Goal: Transaction & Acquisition: Purchase product/service

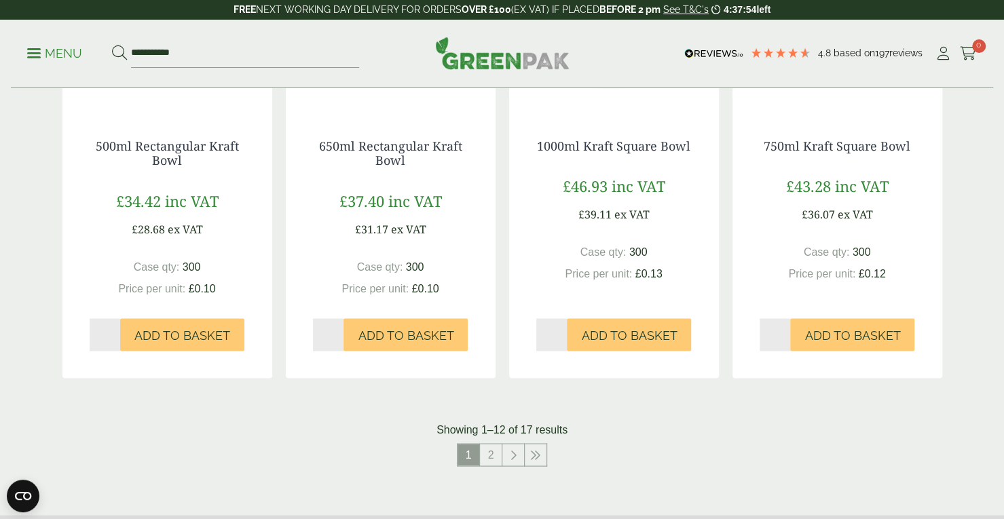
scroll to position [1430, 0]
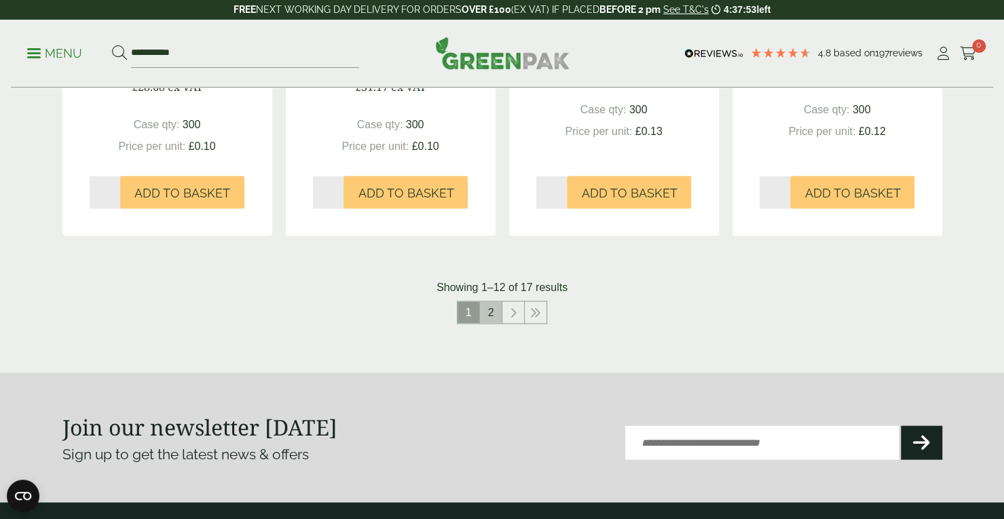
click at [489, 310] on link "2" at bounding box center [491, 312] width 22 height 22
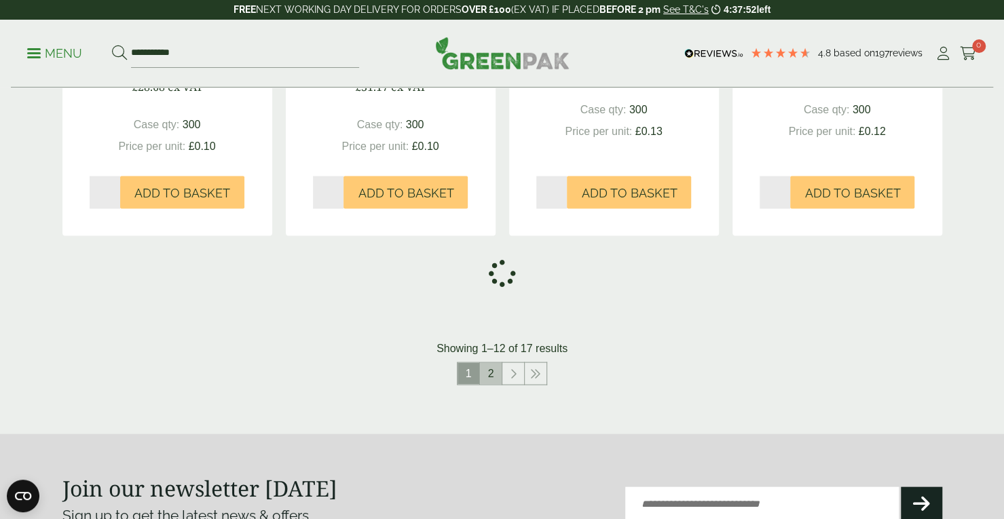
scroll to position [1312, 0]
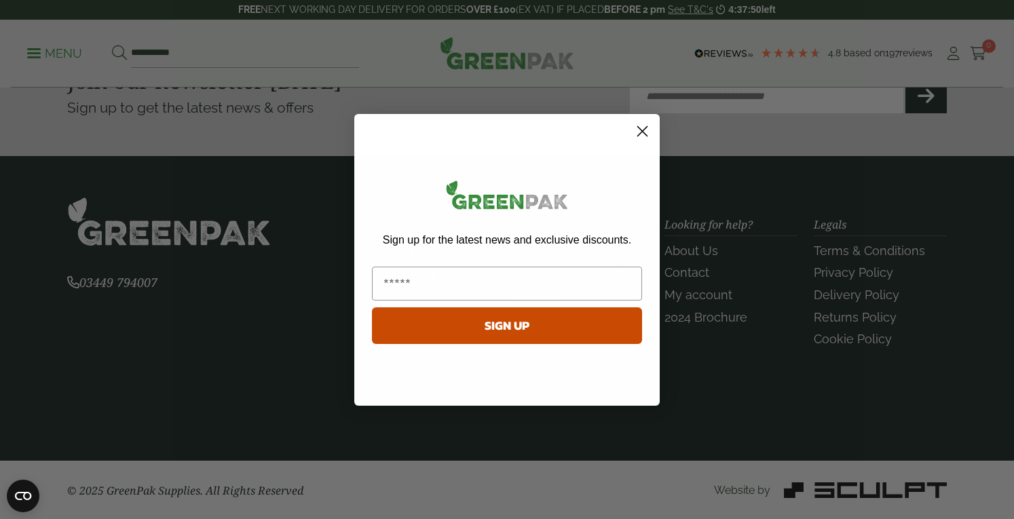
click at [647, 128] on circle "Close dialog" at bounding box center [642, 130] width 22 height 22
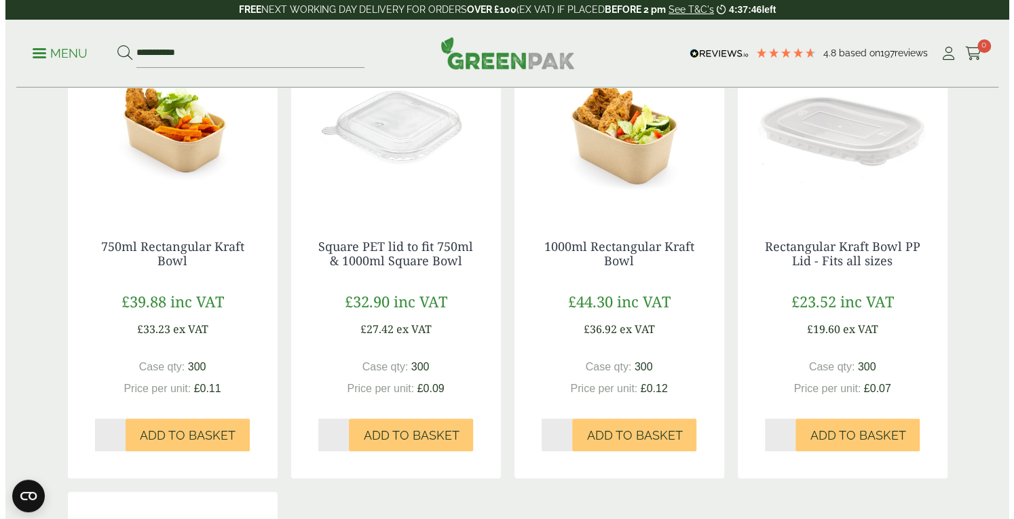
scroll to position [278, 0]
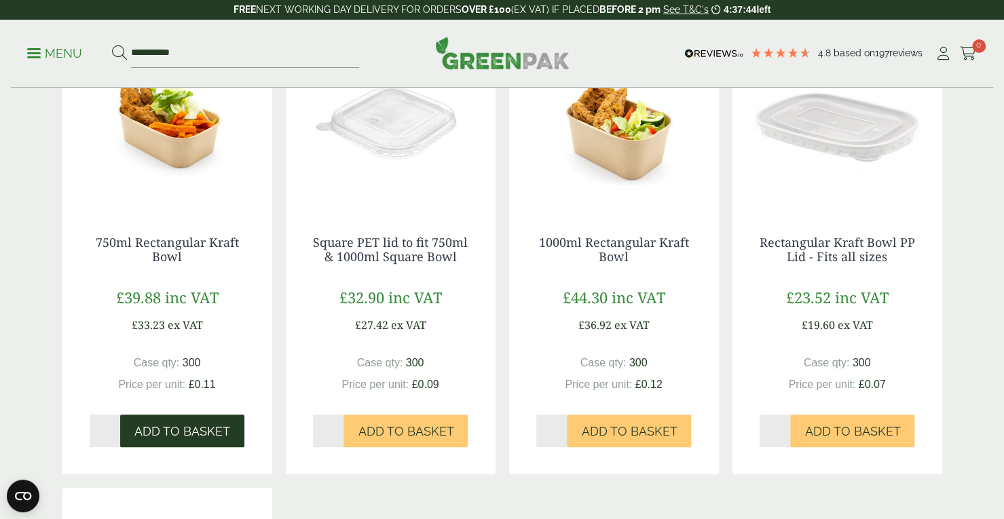
click at [187, 430] on span "Add to Basket" at bounding box center [182, 431] width 96 height 15
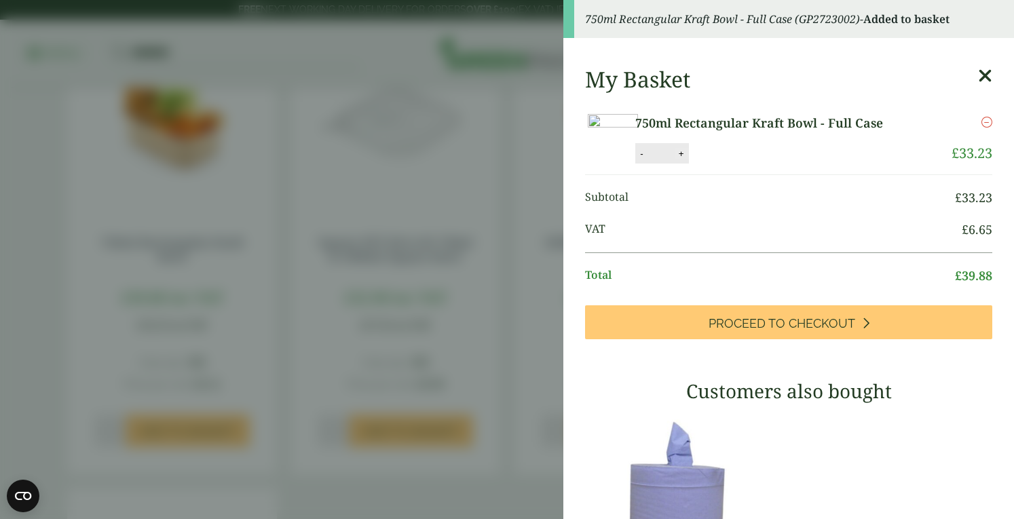
click at [688, 160] on button "+" at bounding box center [682, 154] width 14 height 12
type input "*"
click at [759, 164] on button "Update" at bounding box center [726, 154] width 68 height 20
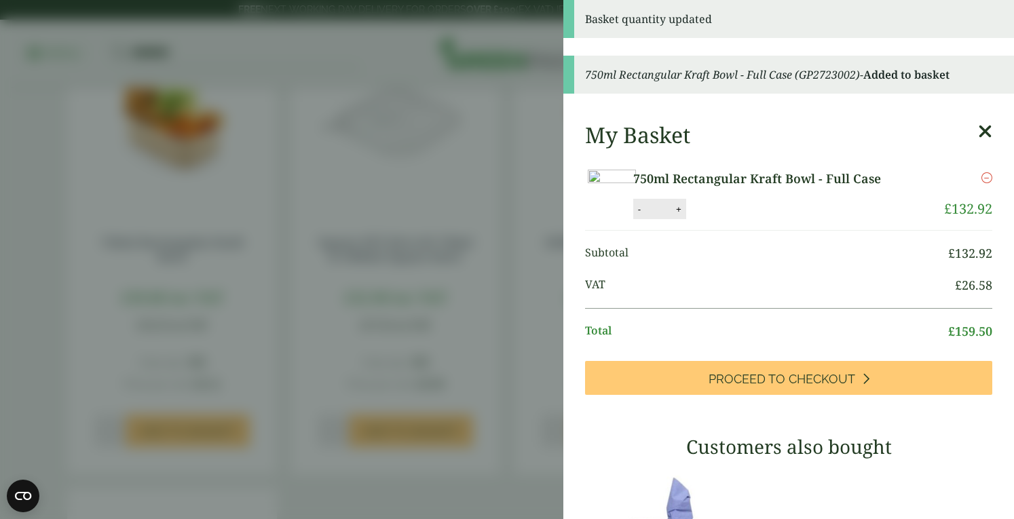
click at [978, 127] on icon at bounding box center [985, 131] width 14 height 19
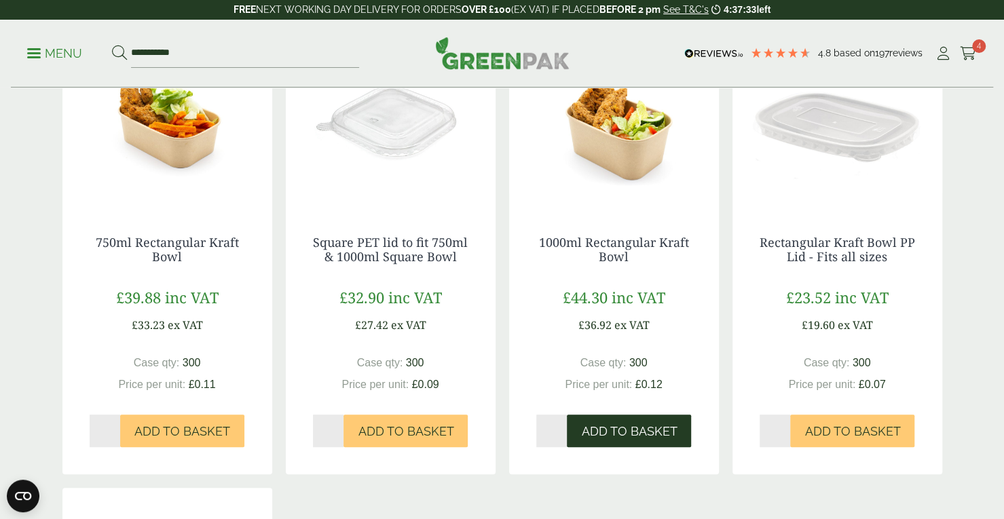
click at [628, 432] on span "Add to Basket" at bounding box center [629, 431] width 96 height 15
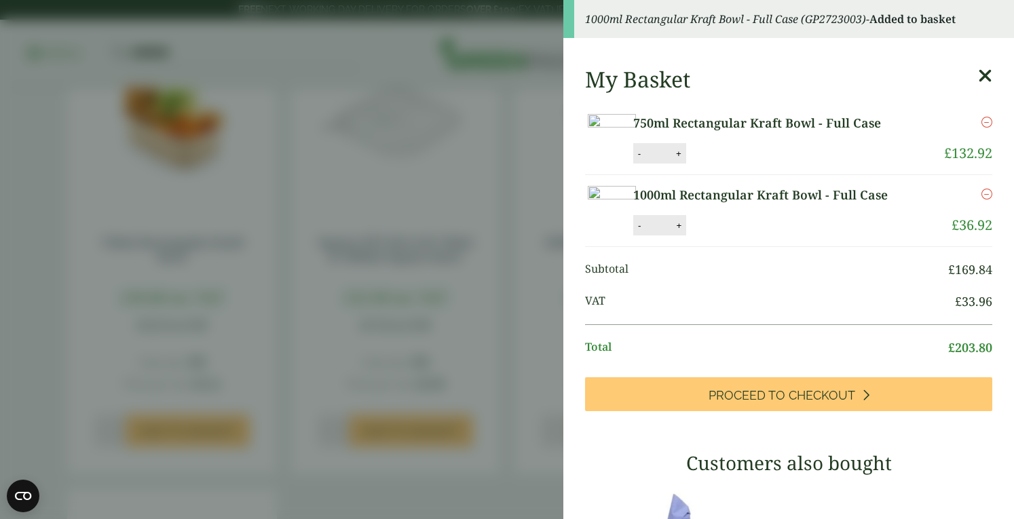
click at [981, 130] on link "Remove" at bounding box center [986, 122] width 11 height 16
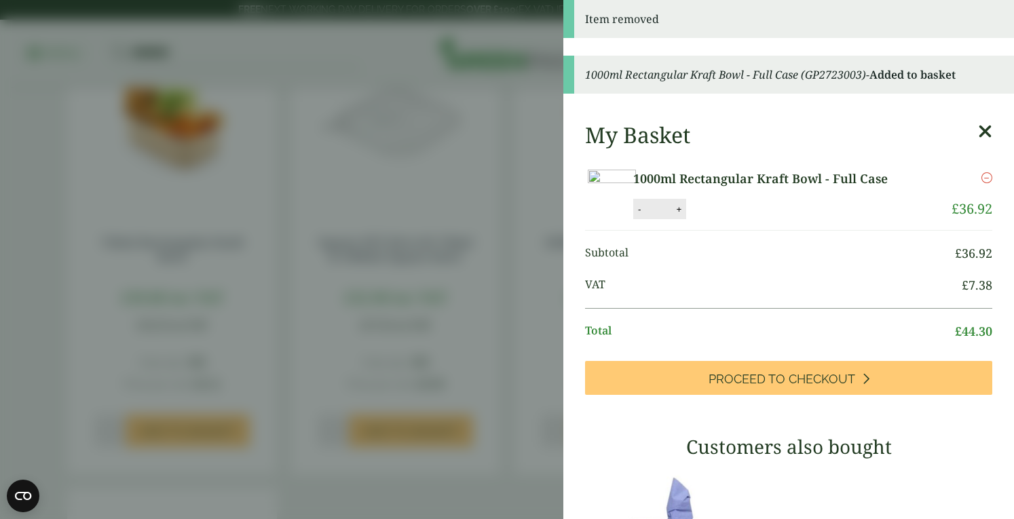
click at [978, 130] on icon at bounding box center [985, 131] width 14 height 19
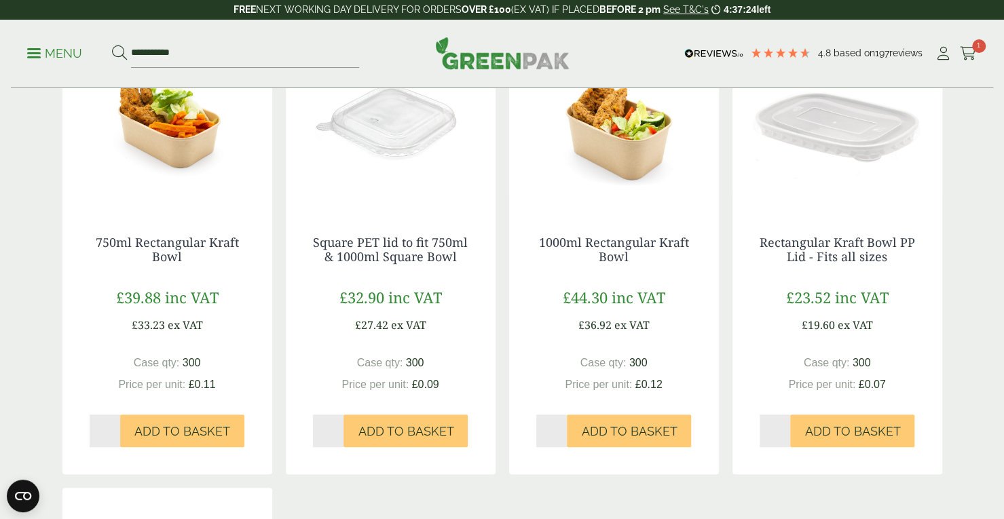
click at [114, 427] on input "*" at bounding box center [105, 431] width 31 height 33
type input "*"
click at [114, 427] on input "*" at bounding box center [105, 431] width 31 height 33
click at [147, 431] on span "Add to Basket" at bounding box center [182, 431] width 96 height 15
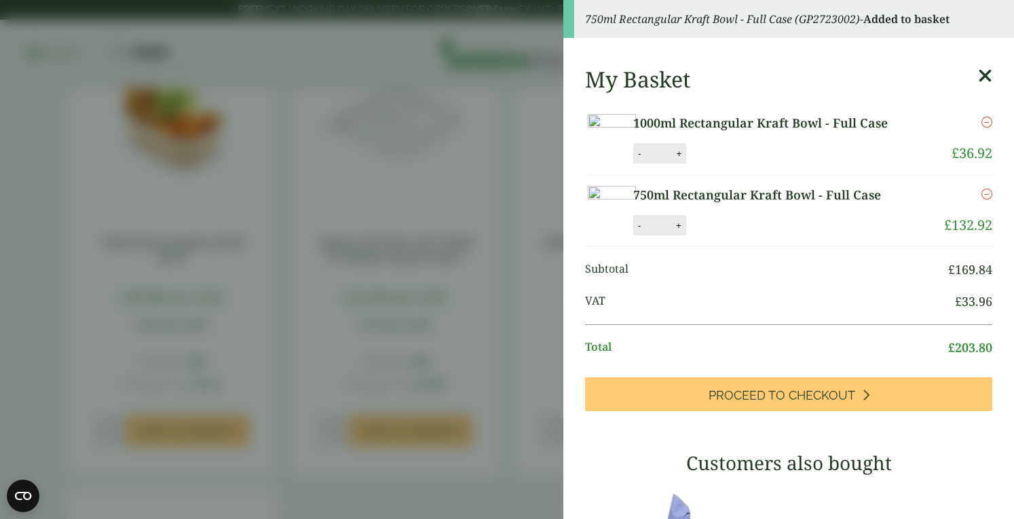
click at [978, 78] on icon at bounding box center [985, 76] width 14 height 19
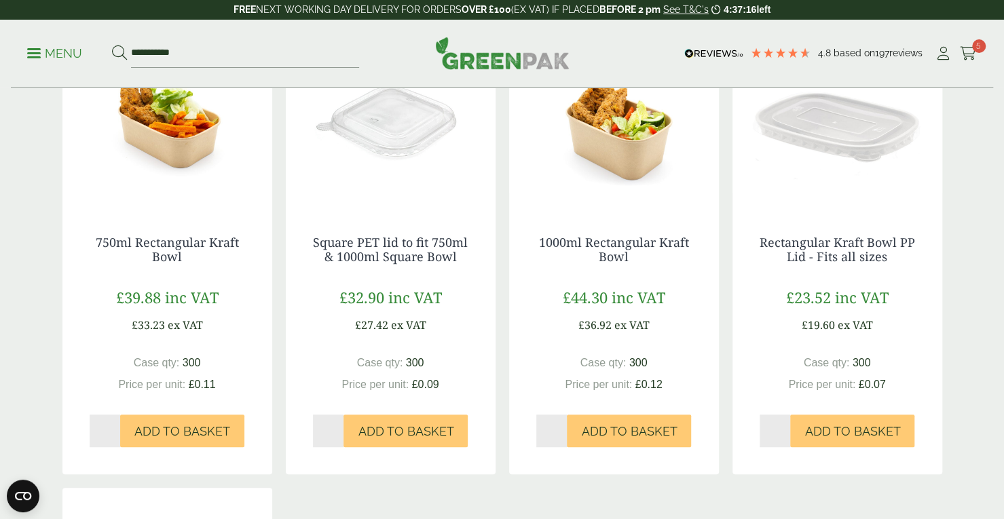
click at [784, 428] on input "*" at bounding box center [774, 431] width 31 height 33
type input "*"
click at [784, 428] on input "*" at bounding box center [774, 431] width 31 height 33
click at [817, 431] on span "Add to Basket" at bounding box center [852, 431] width 96 height 15
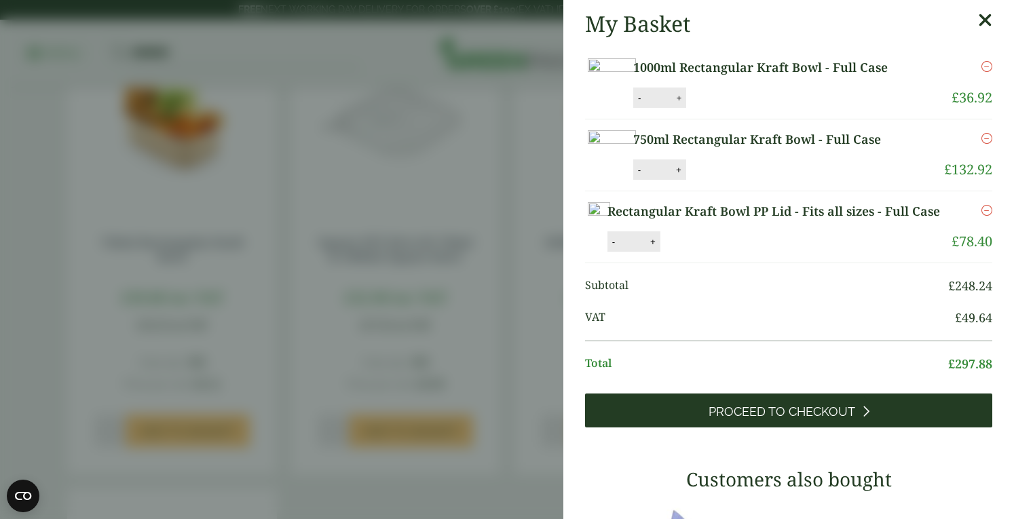
click at [814, 428] on link "Proceed to Checkout" at bounding box center [788, 411] width 407 height 34
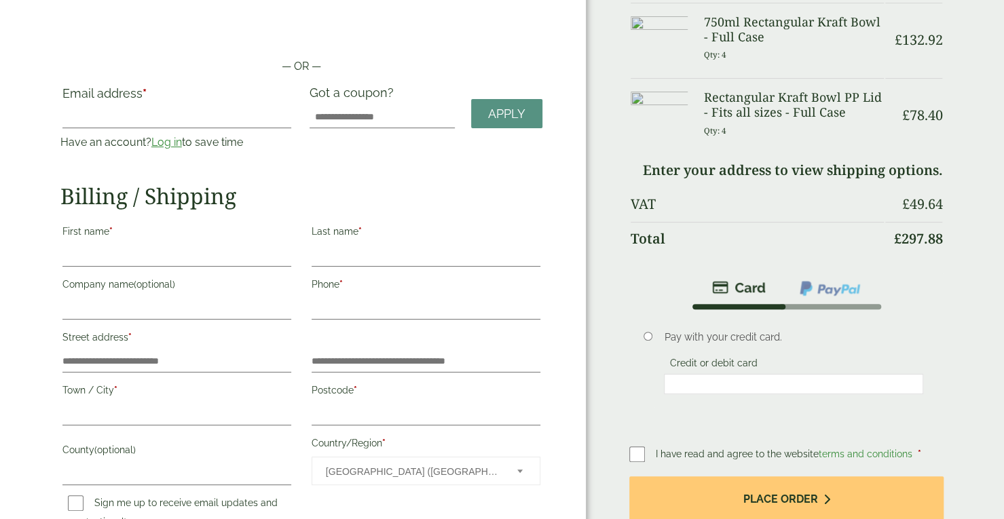
scroll to position [98, 0]
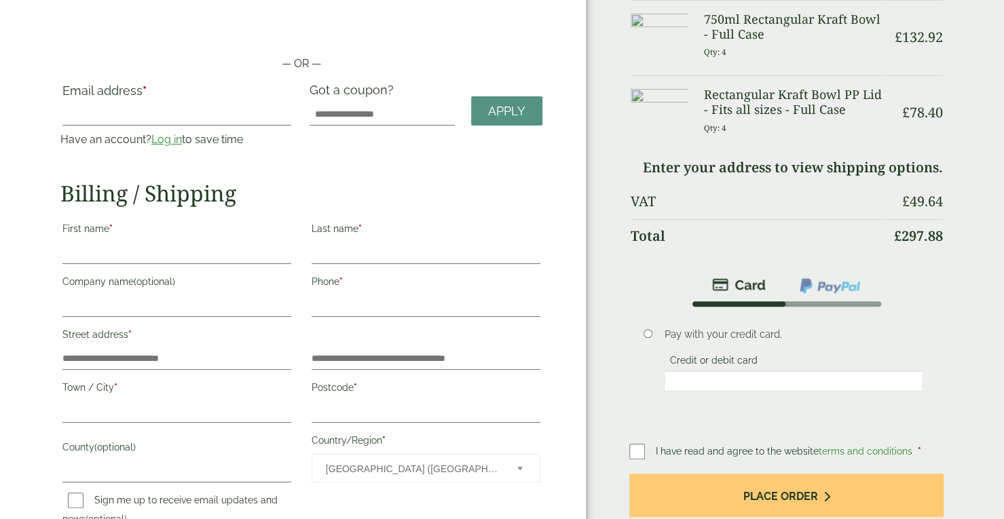
click at [172, 137] on link "Log in" at bounding box center [166, 139] width 31 height 13
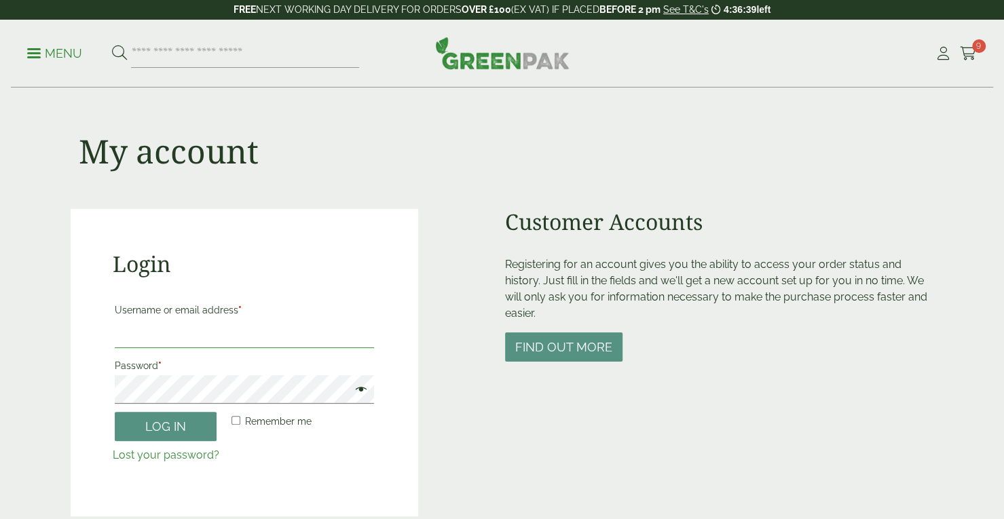
type input "**********"
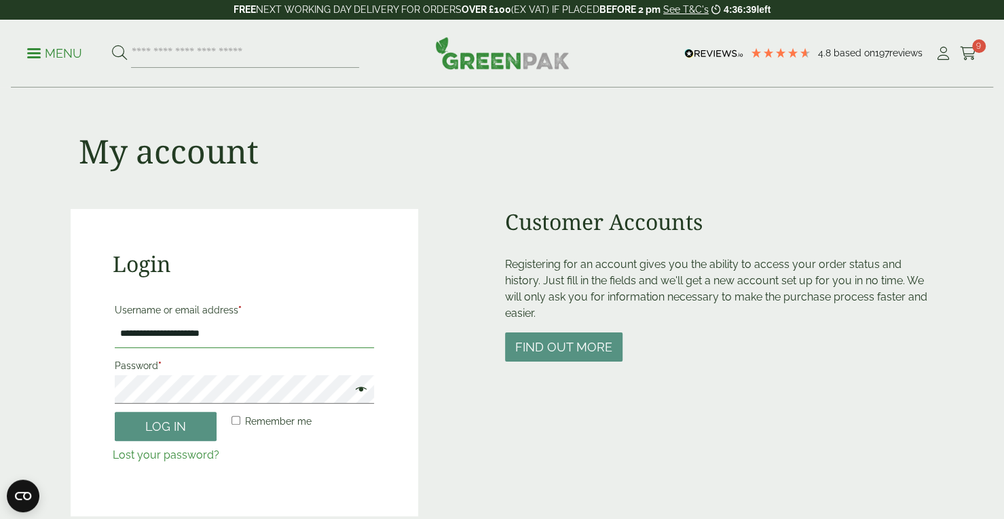
click at [221, 330] on input "**********" at bounding box center [244, 334] width 259 height 29
click at [177, 430] on button "Log in" at bounding box center [166, 426] width 102 height 29
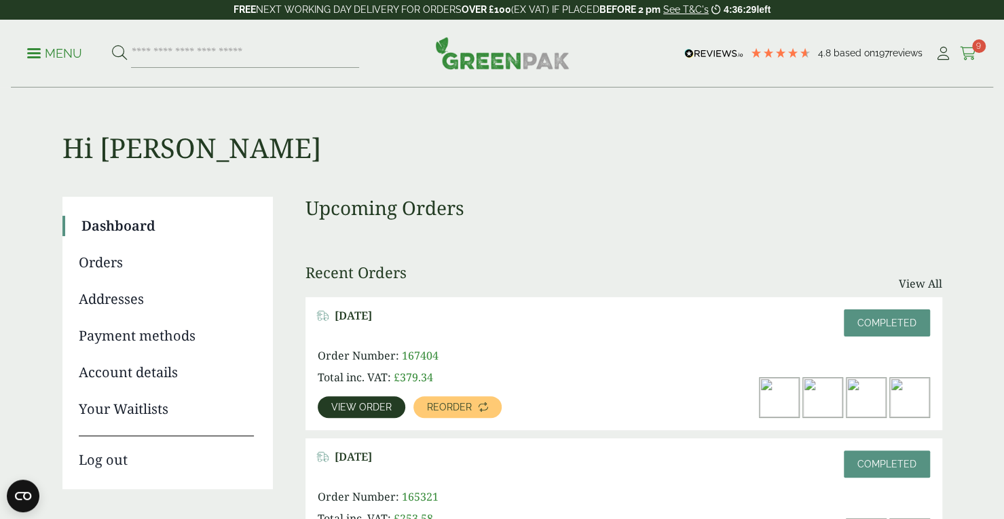
click at [975, 58] on icon at bounding box center [968, 54] width 17 height 14
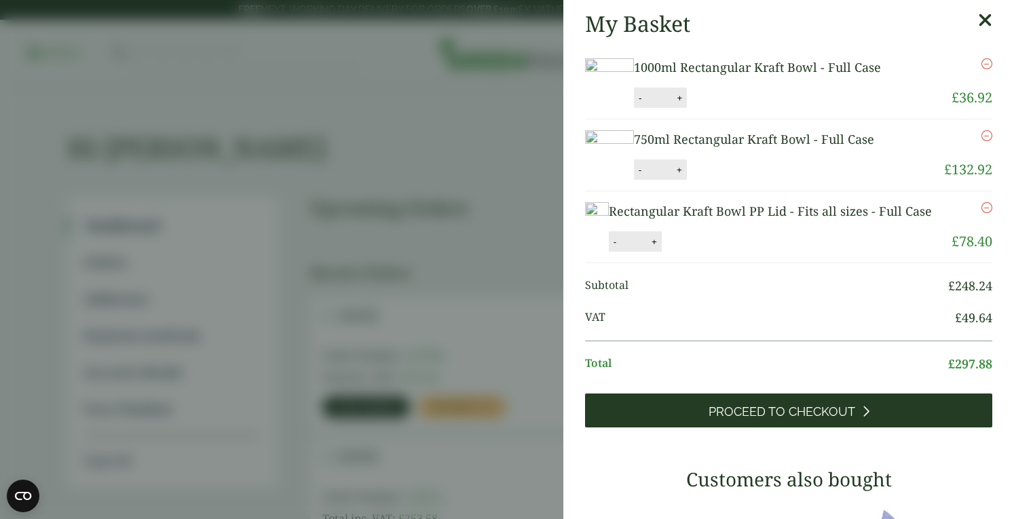
click at [823, 419] on span "Proceed to Checkout" at bounding box center [782, 412] width 147 height 15
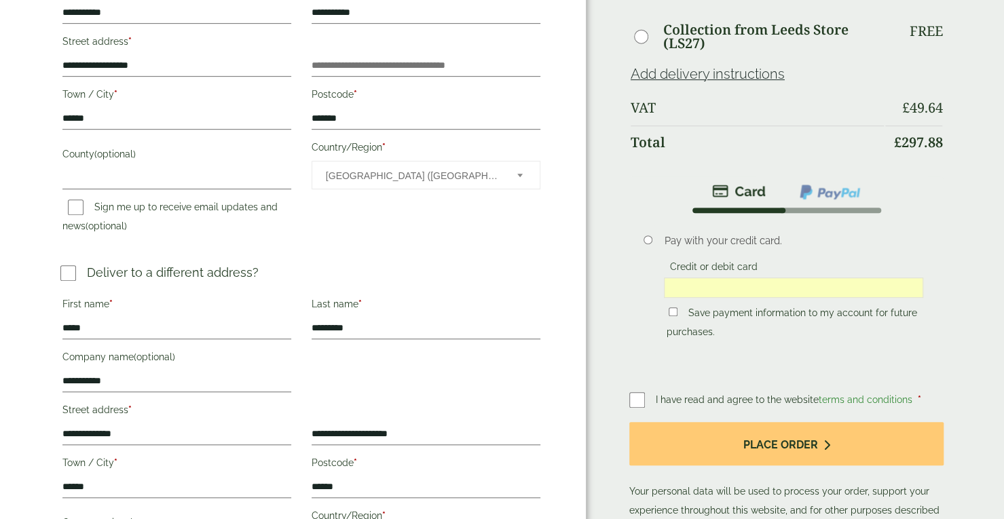
scroll to position [364, 0]
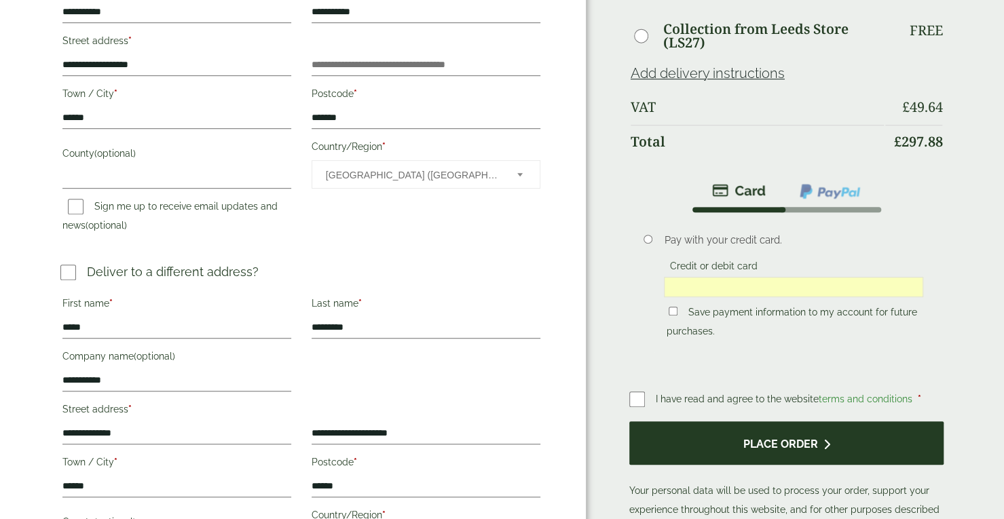
click at [740, 443] on button "Place order" at bounding box center [786, 443] width 315 height 44
